Goal: Task Accomplishment & Management: Manage account settings

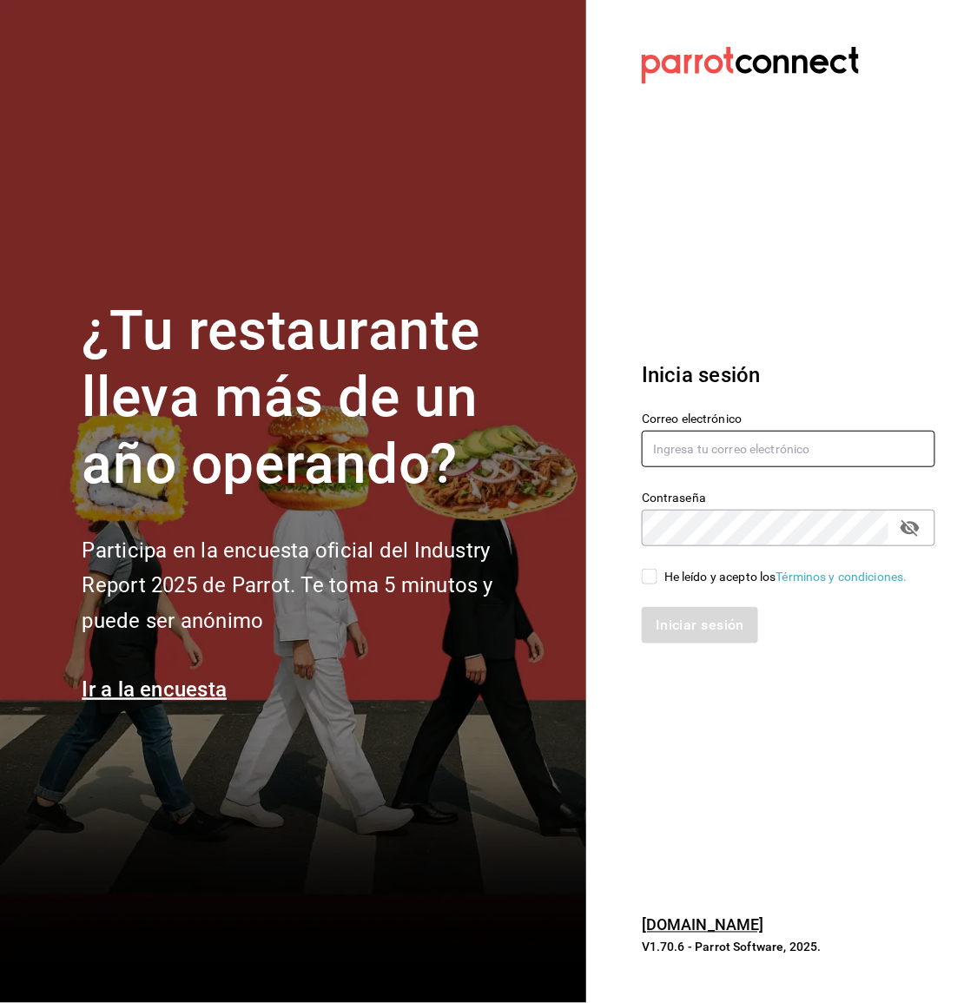
type input "supervision.killerpizza@gmail.com"
click at [648, 584] on input "He leído y acepto los Términos y condiciones." at bounding box center [650, 577] width 16 height 16
checkbox input "true"
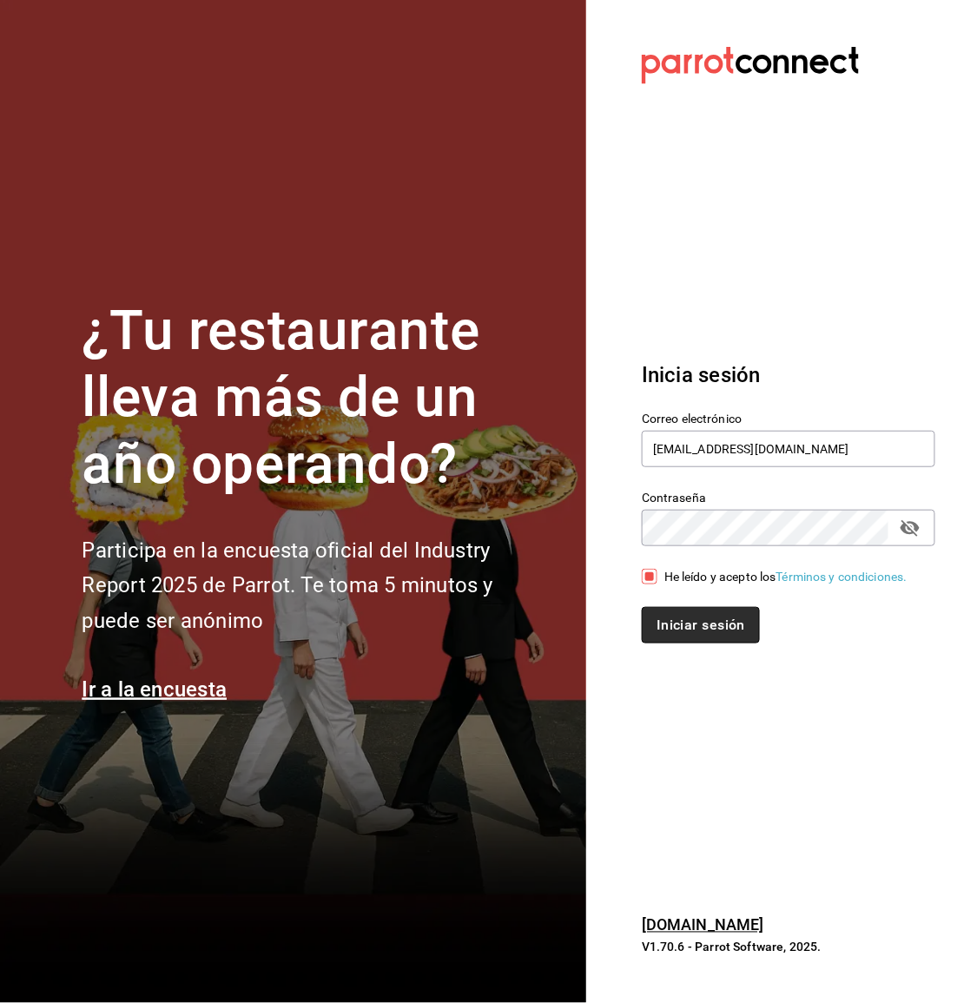
click at [674, 621] on button "Iniciar sesión" at bounding box center [701, 625] width 118 height 36
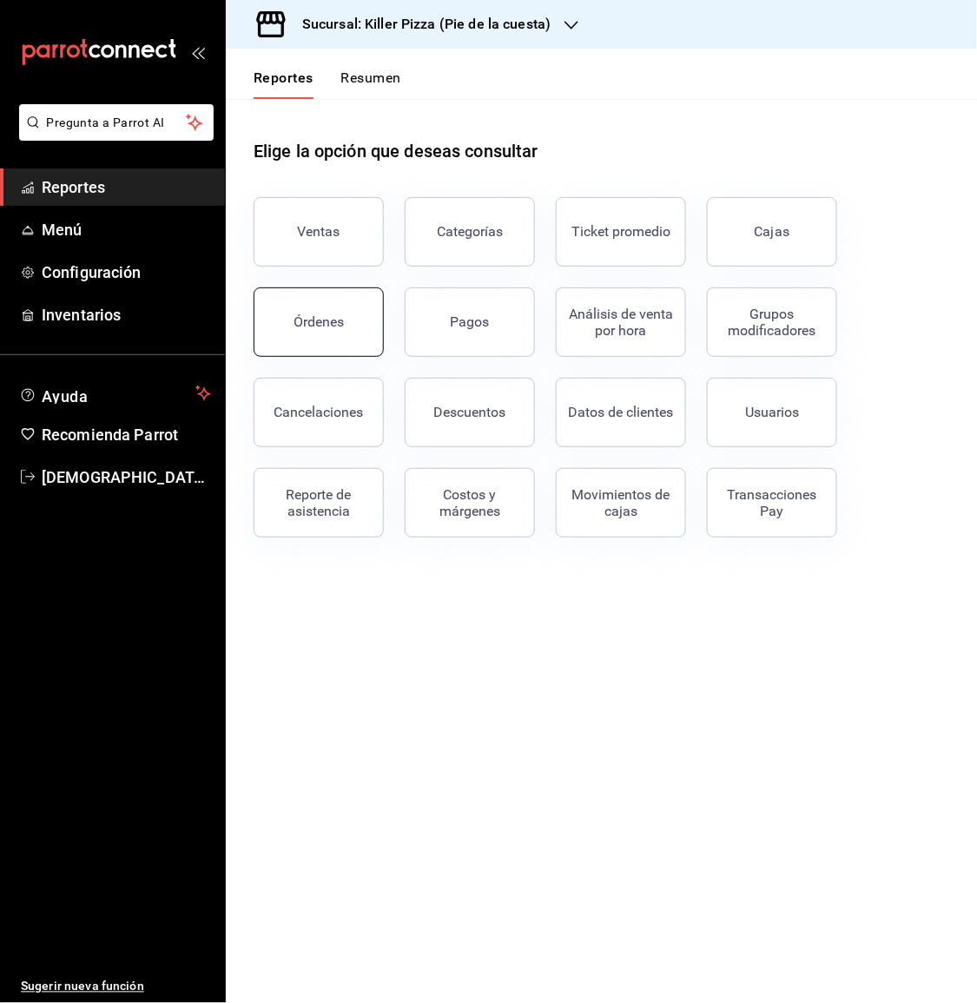
click at [319, 329] on div "Órdenes" at bounding box center [319, 322] width 50 height 17
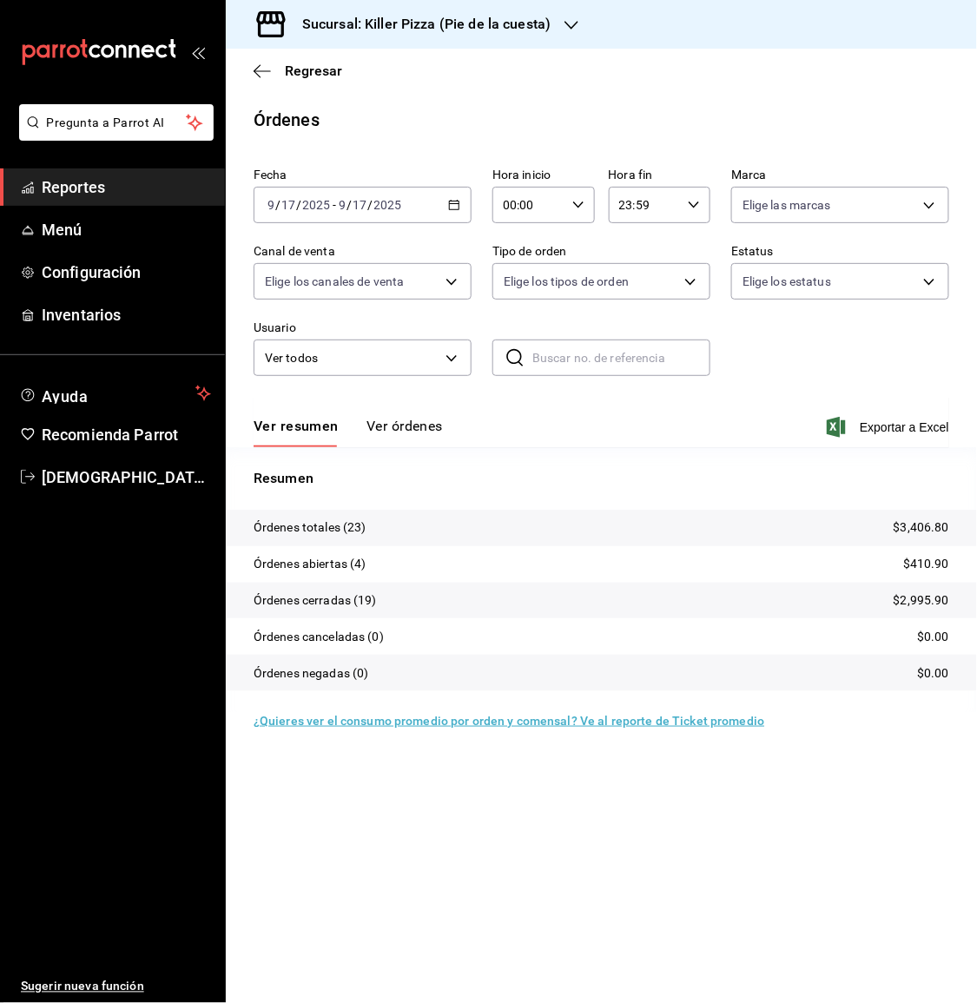
click at [566, 28] on icon "button" at bounding box center [572, 25] width 14 height 14
click at [393, 136] on div "Killer Pizza (El Pueblito)" at bounding box center [356, 153] width 261 height 39
